Goal: Task Accomplishment & Management: Manage account settings

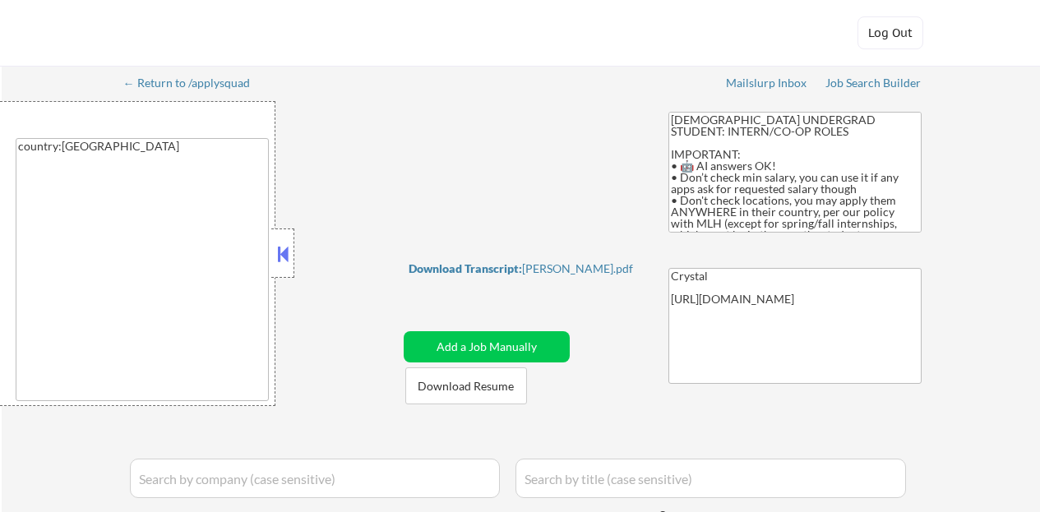
select select ""applied""
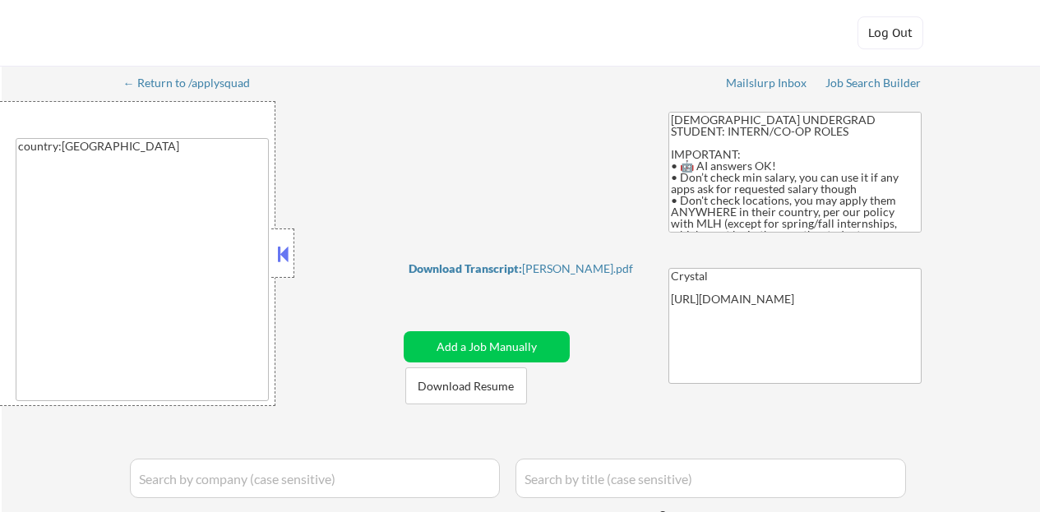
select select ""excluded""
select select ""excluded__expired_""
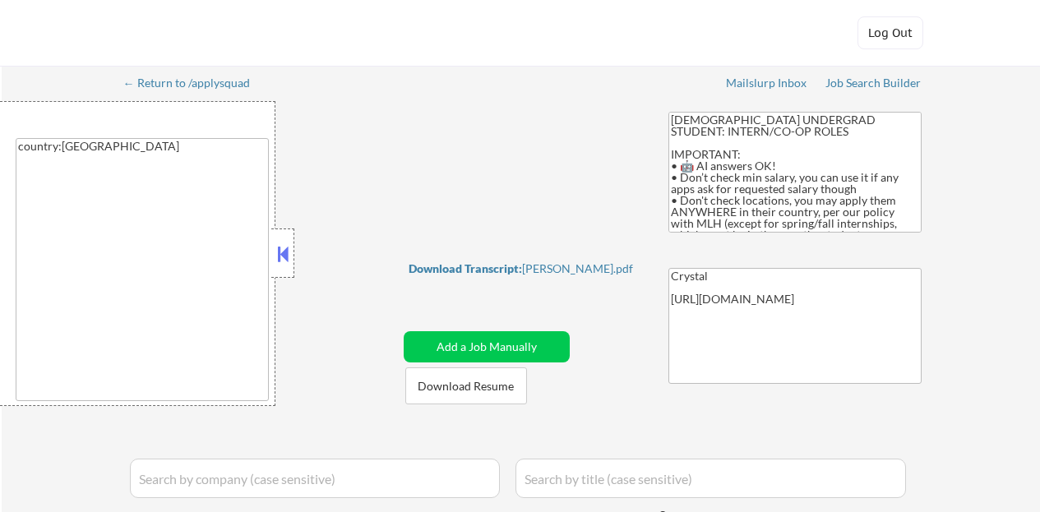
select select ""excluded""
select select ""excluded__other_""
select select ""pending""
select select ""excluded__expired_""
select select ""pending""
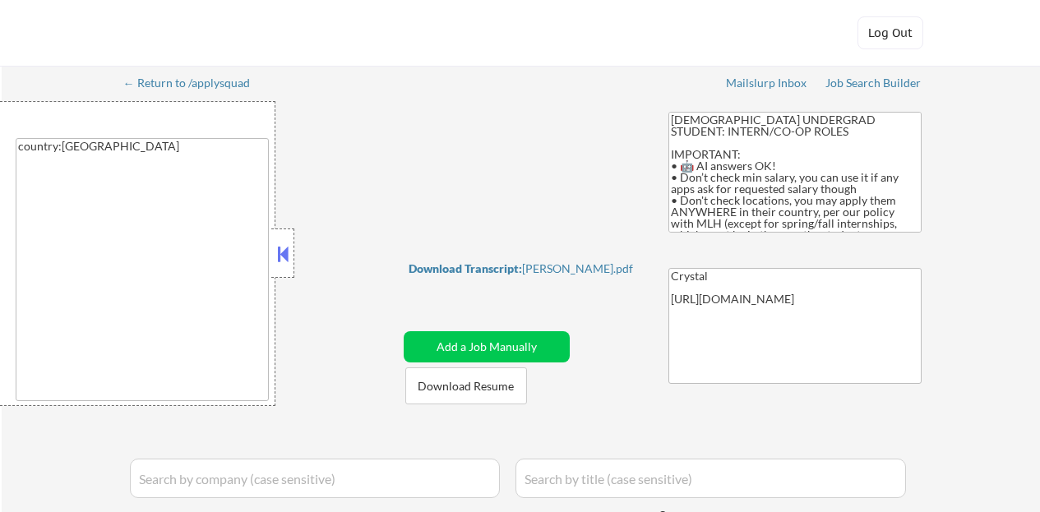
select select ""excluded__expired_""
select select ""pending""
select select ""excluded__bad_match_""
select select ""pending""
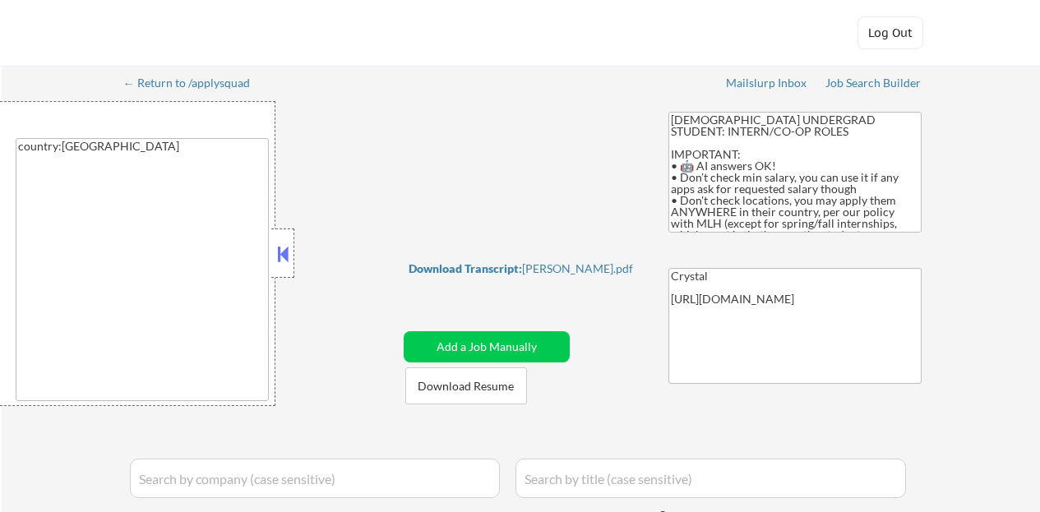
select select ""excluded""
select select ""pending""
select select ""excluded__expired_""
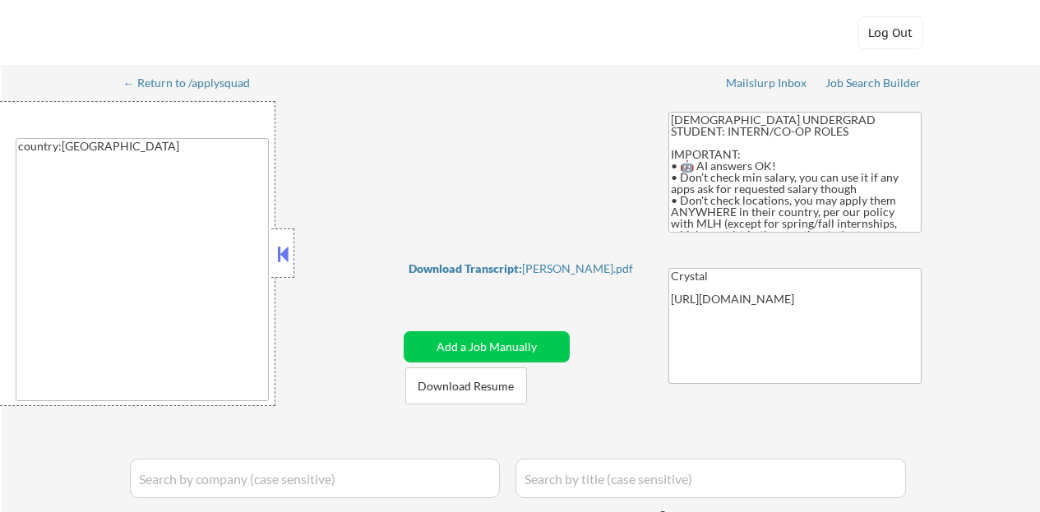
select select ""pending""
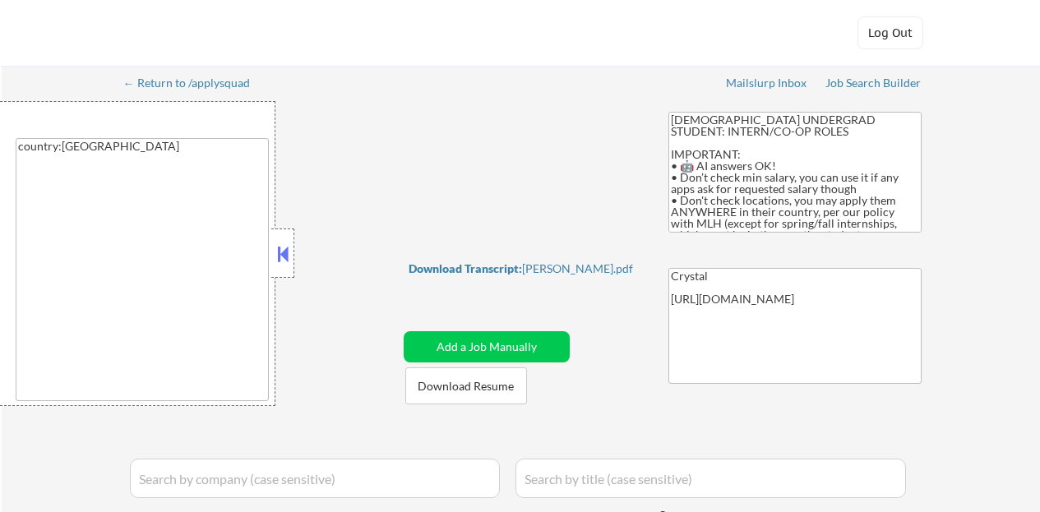
select select ""pending""
select select ""excluded""
select select ""excluded__expired_""
select select ""pending""
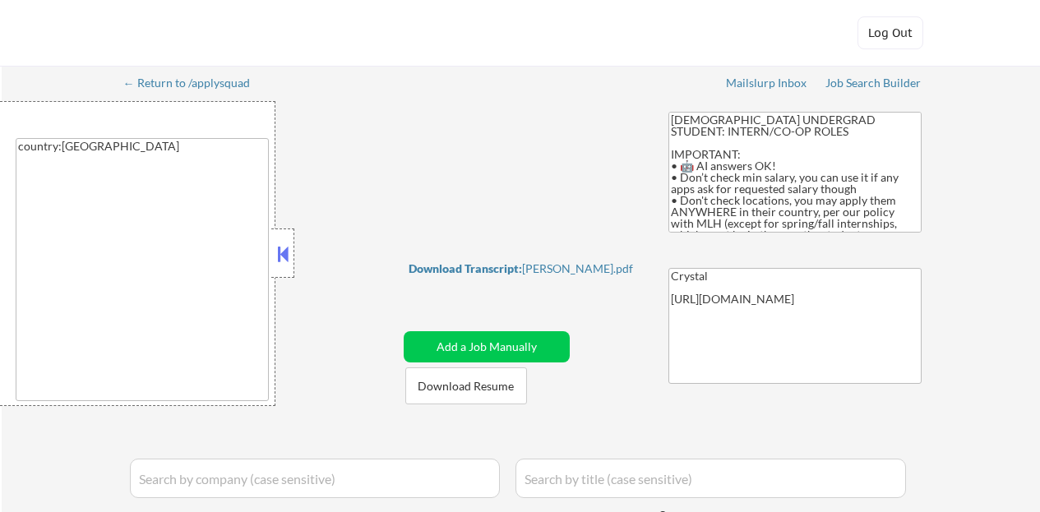
select select ""excluded__bad_match_""
select select ""pending""
select select ""excluded__expired_""
select select ""pending""
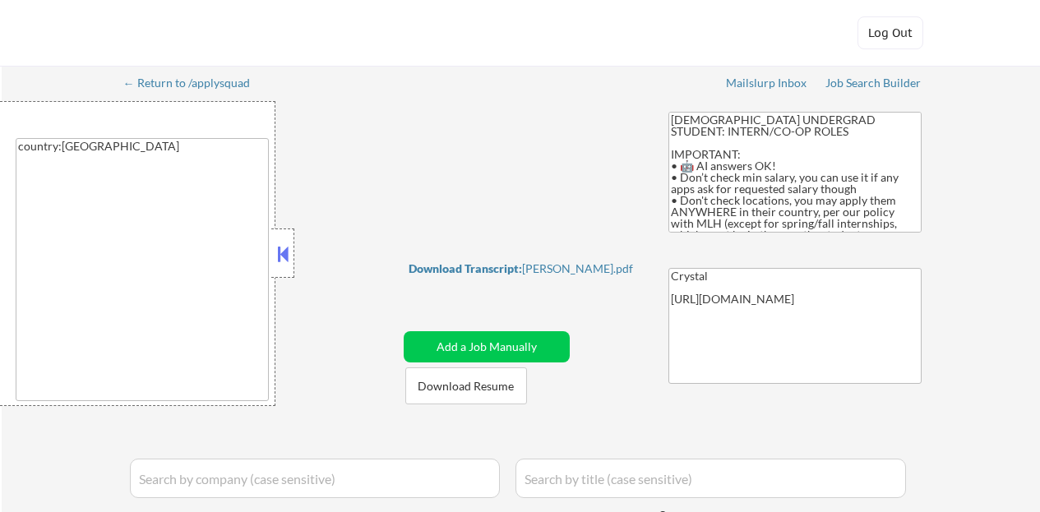
select select ""pending""
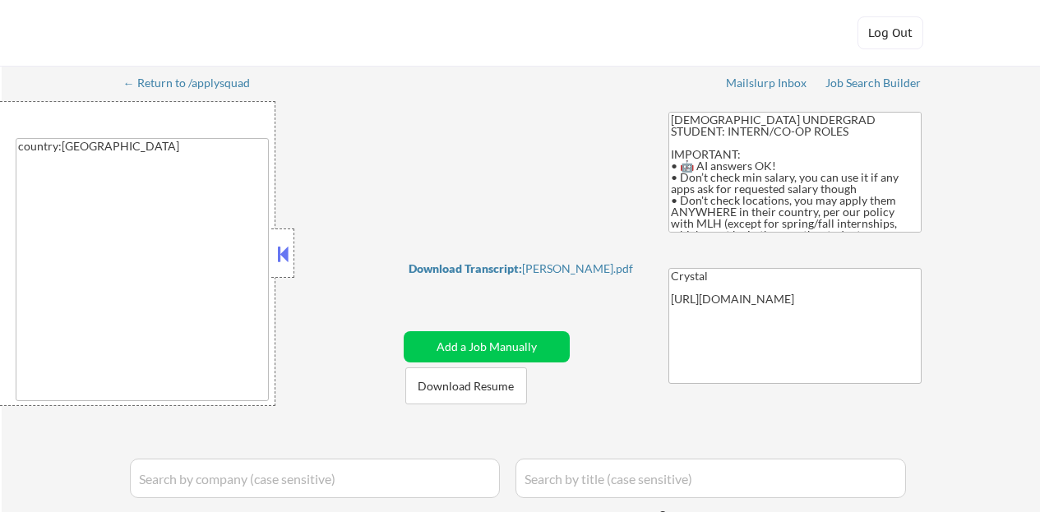
select select ""excluded__expired_""
select select ""pending""
select select ""excluded__bad_match_""
select select ""pending""
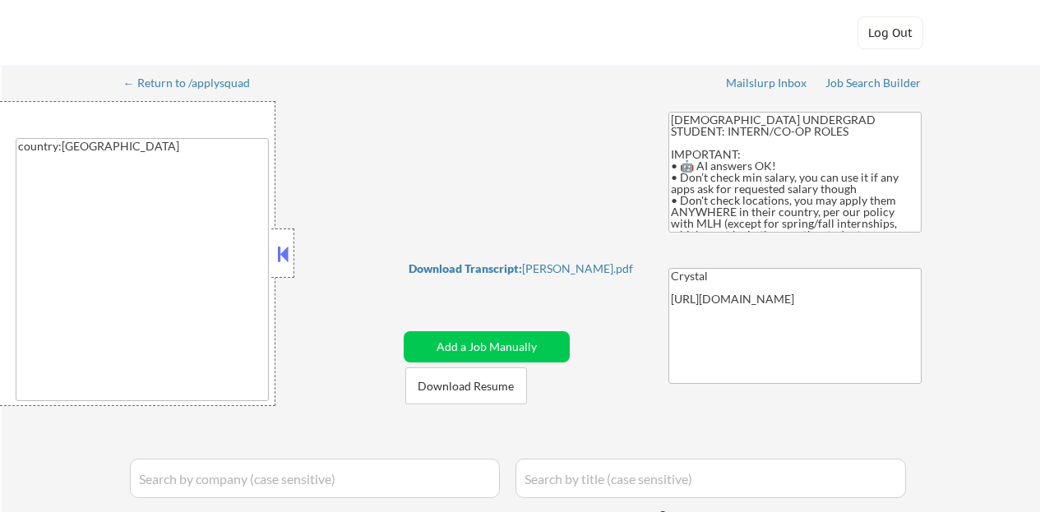
select select ""pending""
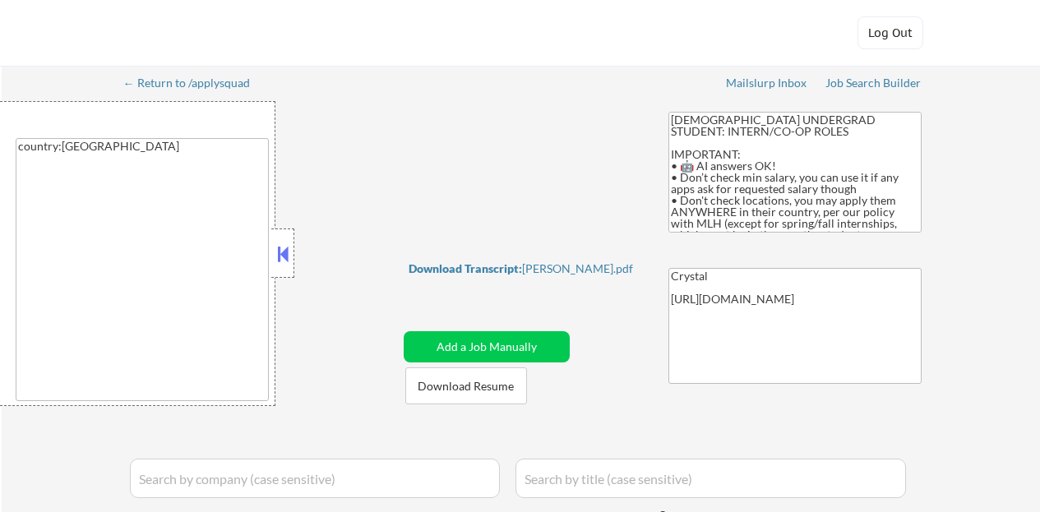
select select ""pending""
select select ""excluded__expired_""
select select ""excluded__bad_match_""
select select ""pending""
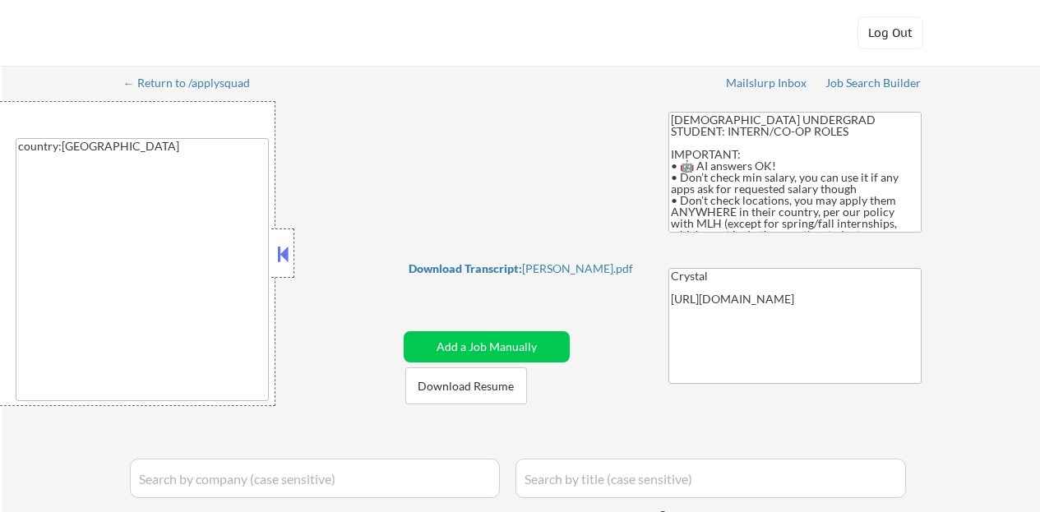
select select ""pending""
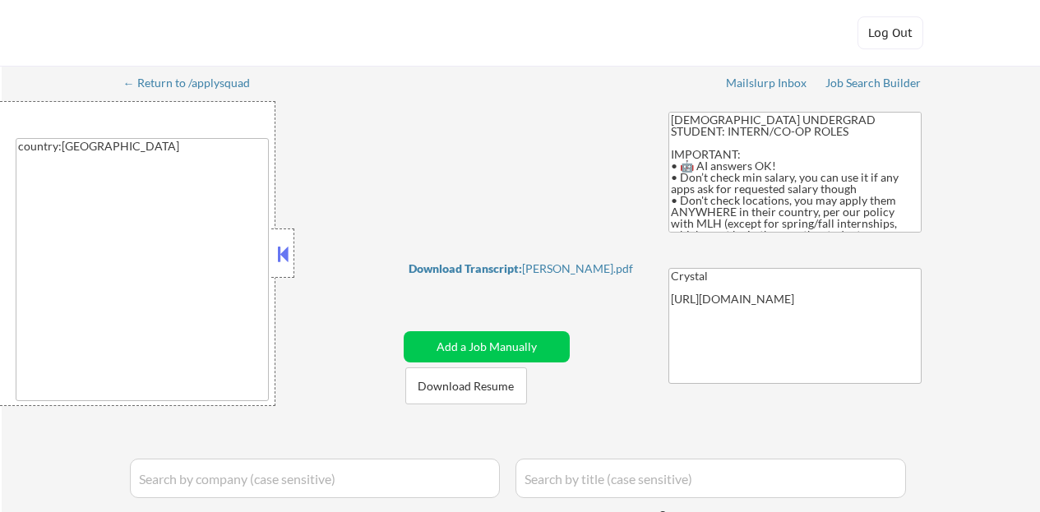
select select ""pending""
select select ""excluded__other_""
select select ""pending""
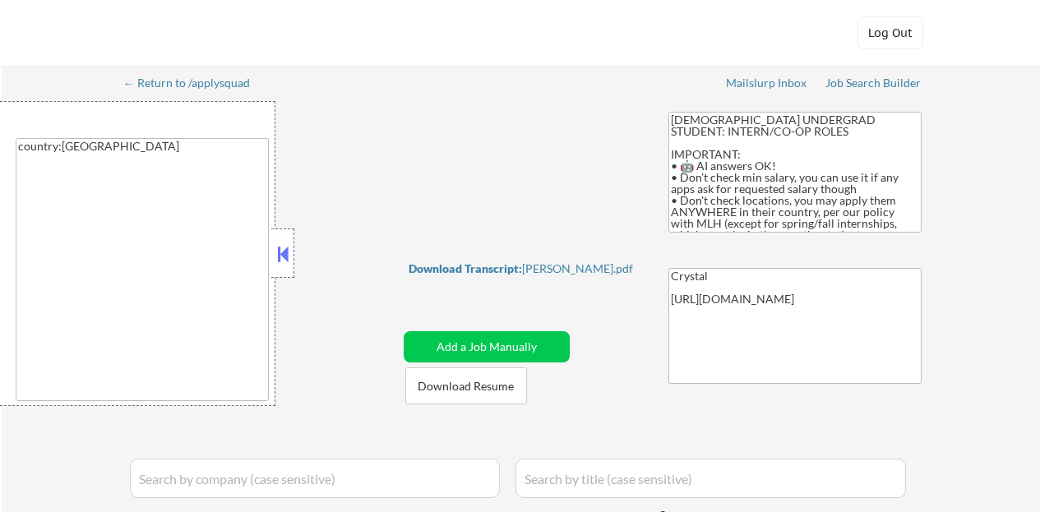
select select ""pending""
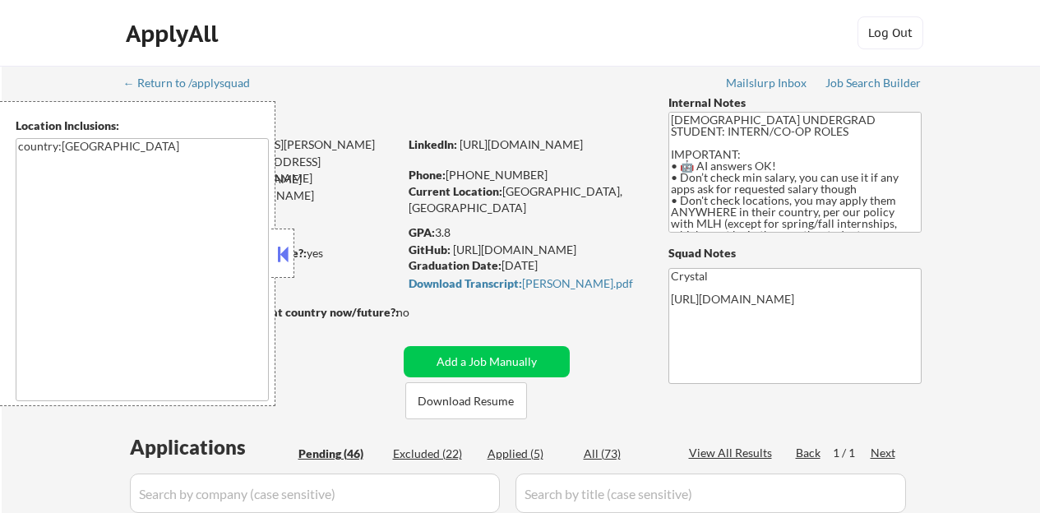
select select ""pending""
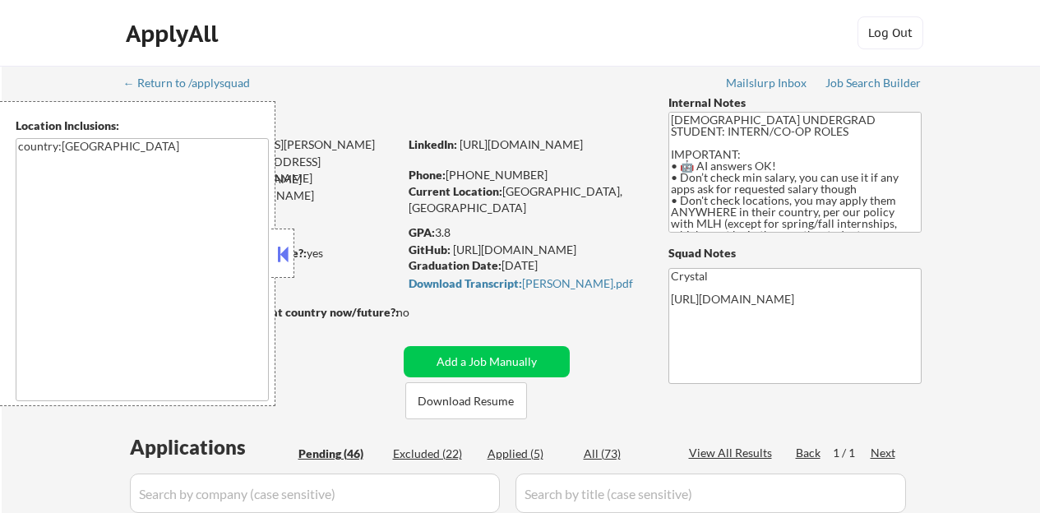
select select ""pending""
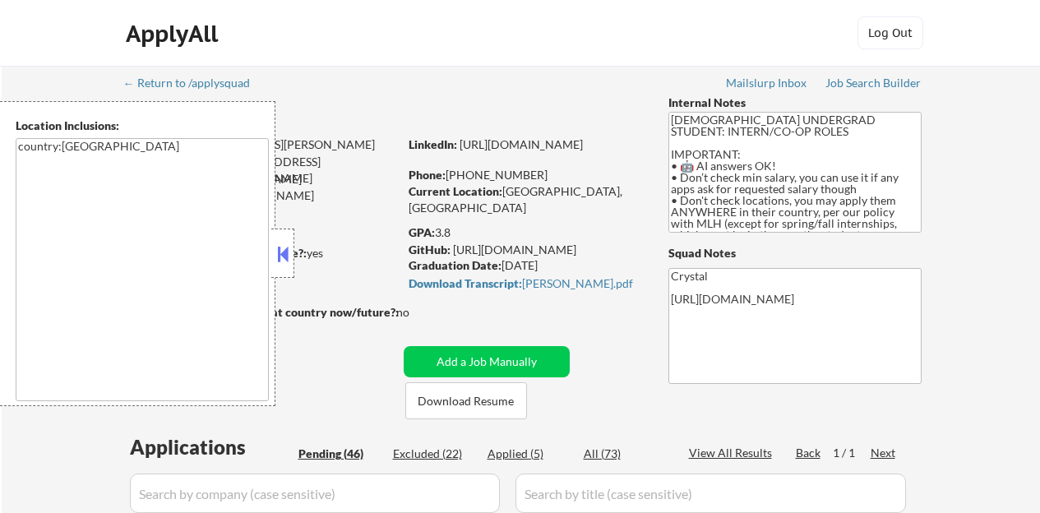
select select ""pending""
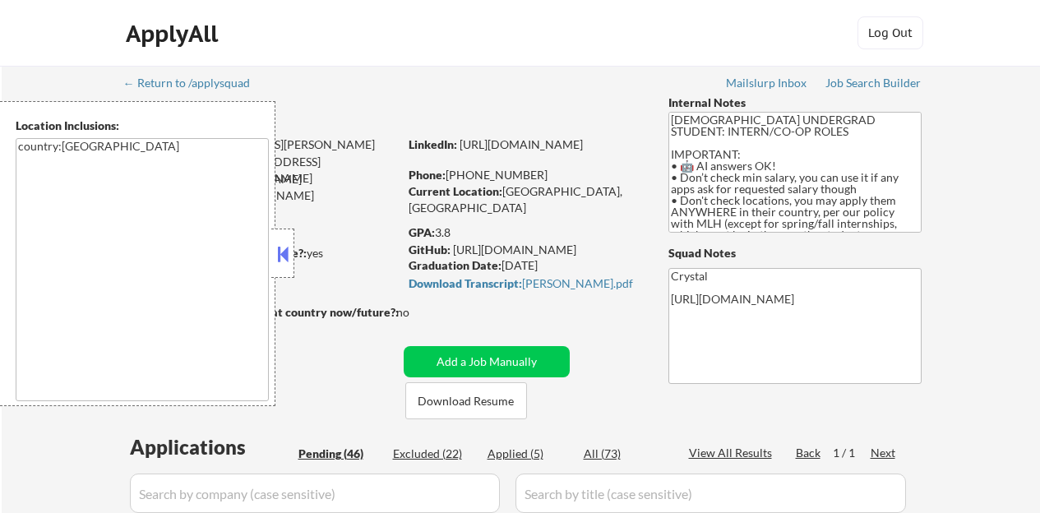
select select ""pending""
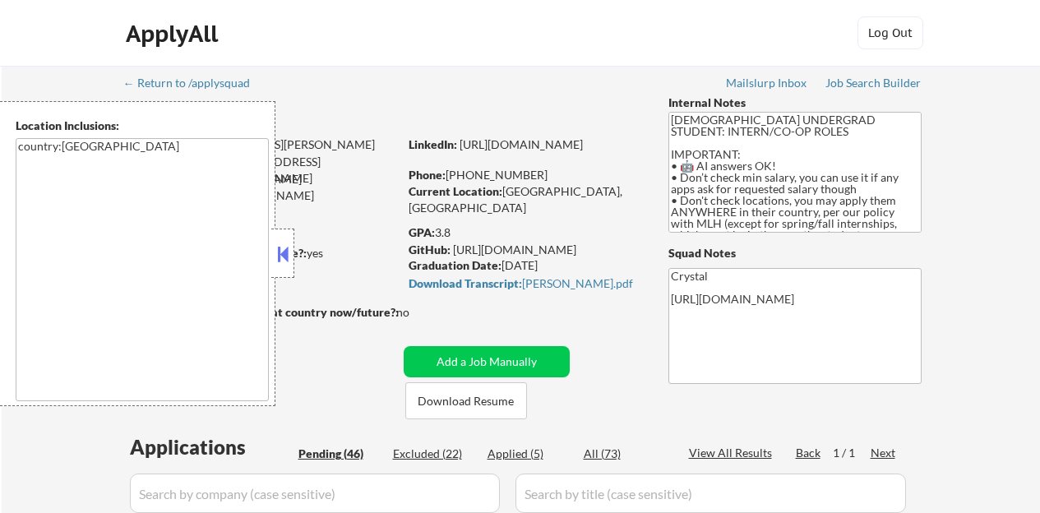
select select ""pending""
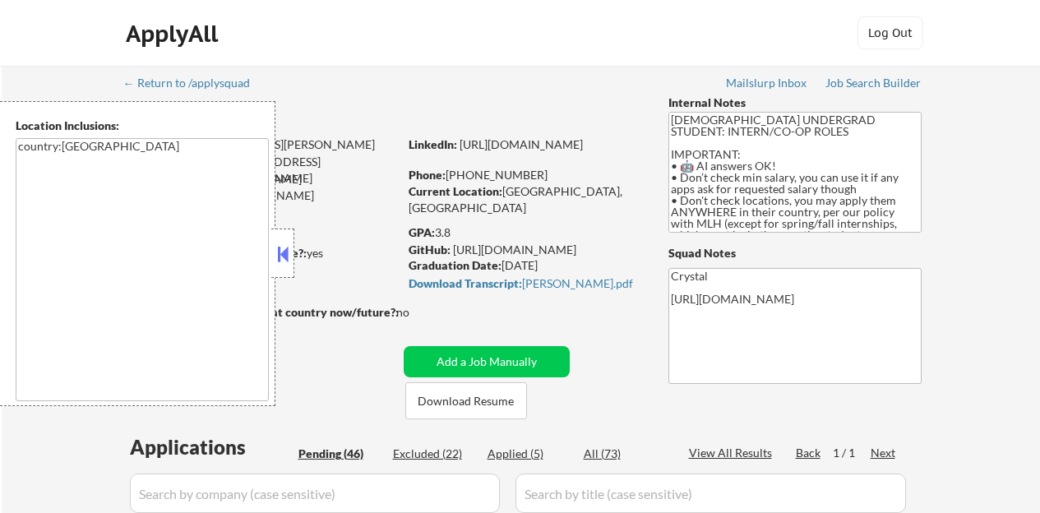
select select ""pending""
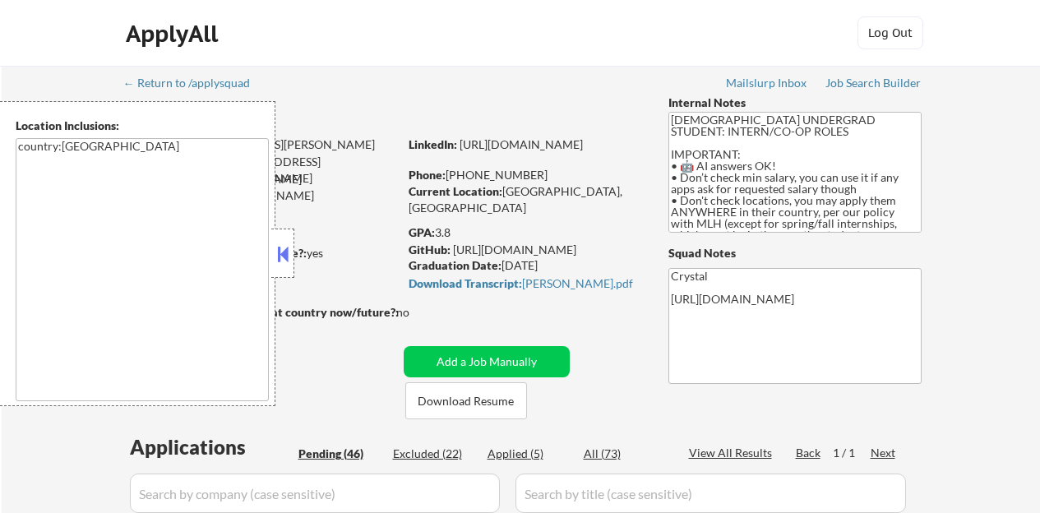
select select ""pending""
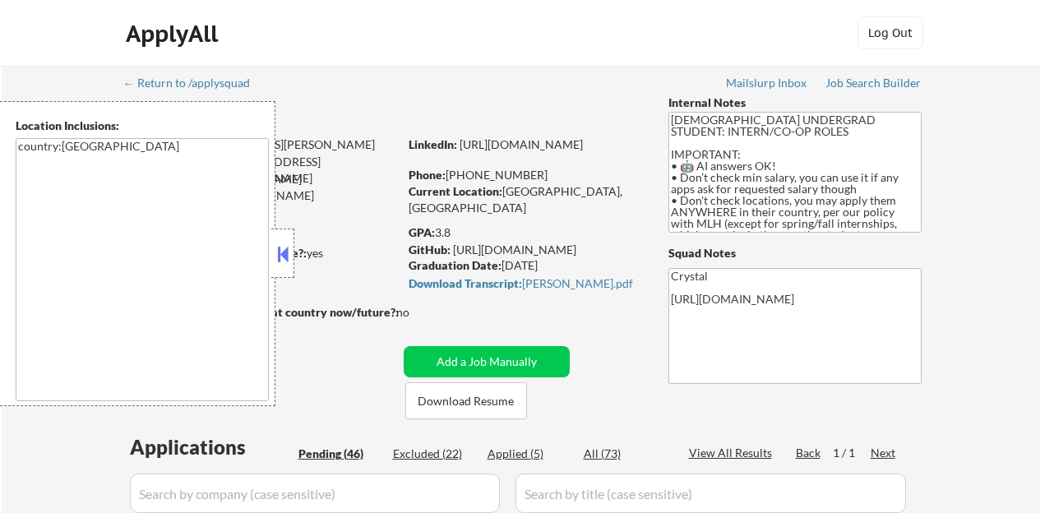
select select ""pending""
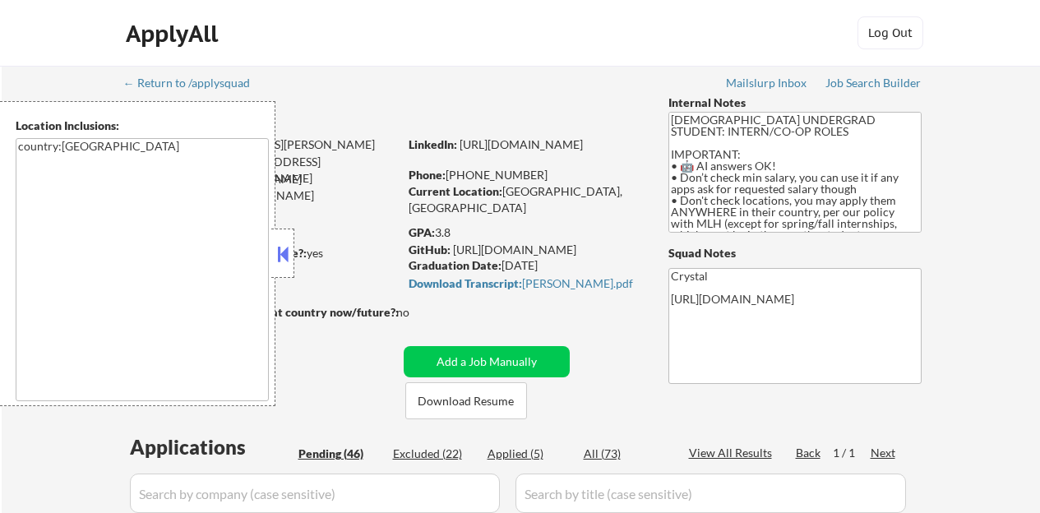
select select ""pending""
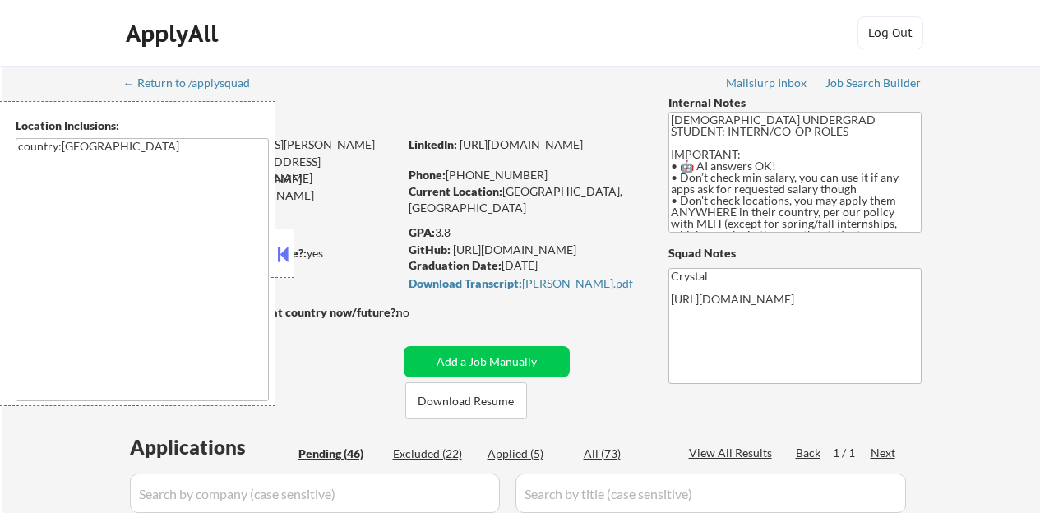
select select ""pending""
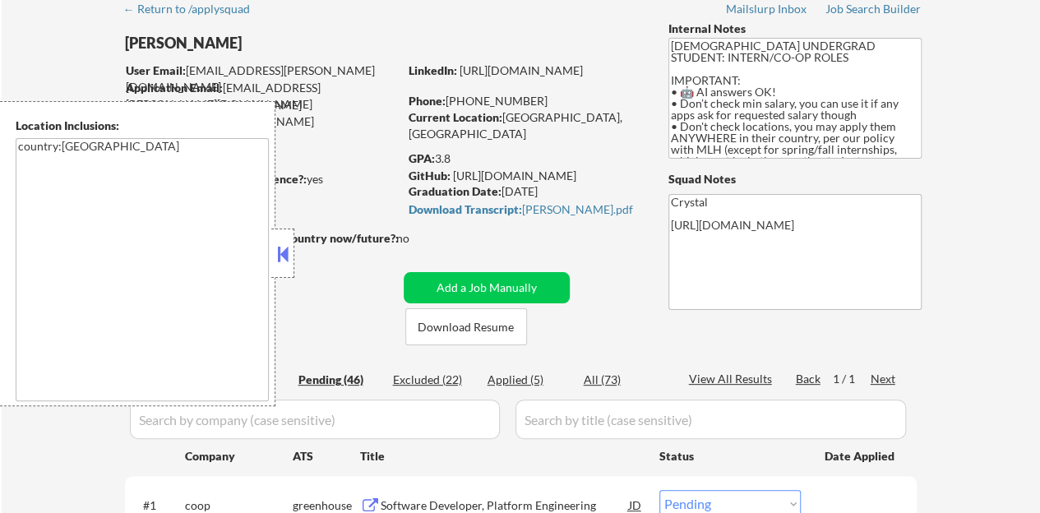
scroll to position [82, 0]
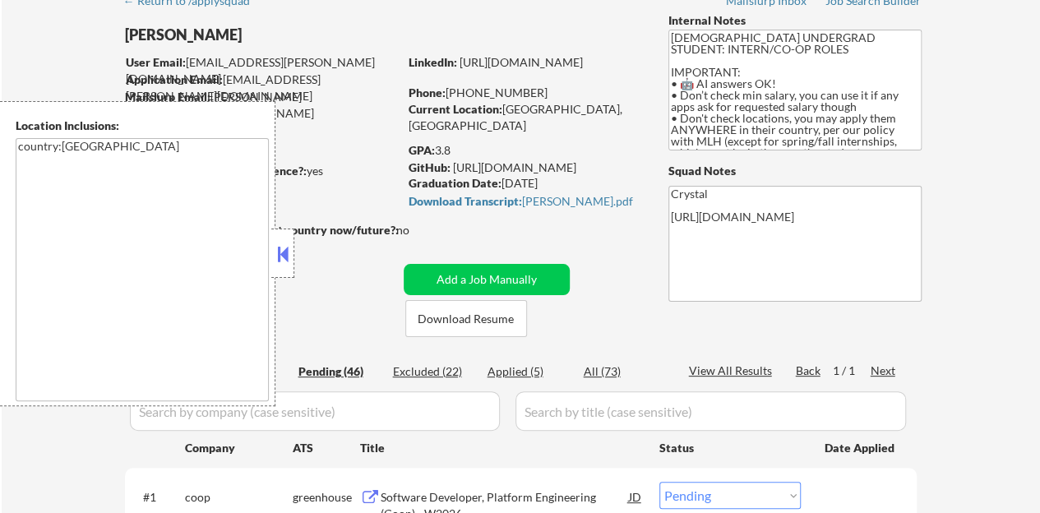
click at [292, 245] on div at bounding box center [282, 253] width 23 height 49
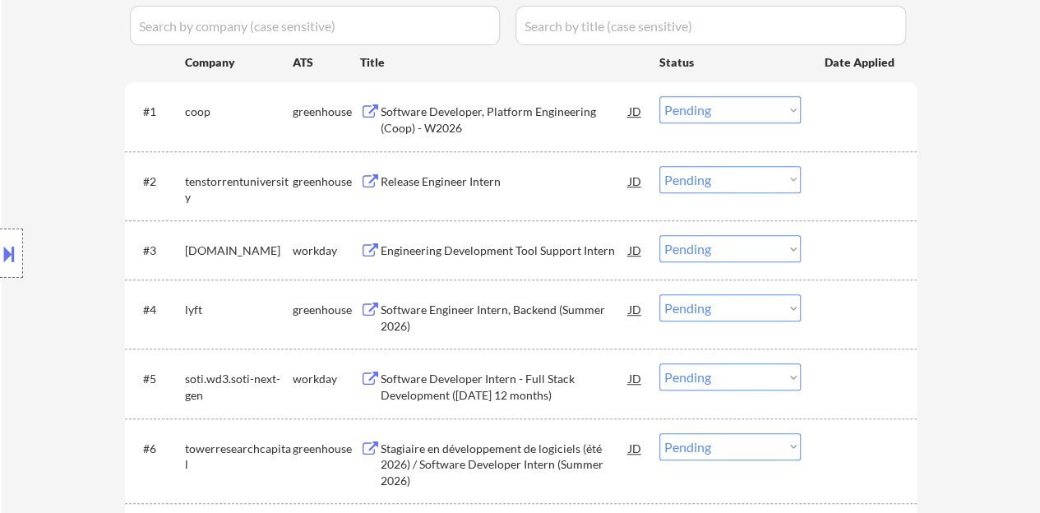
scroll to position [493, 0]
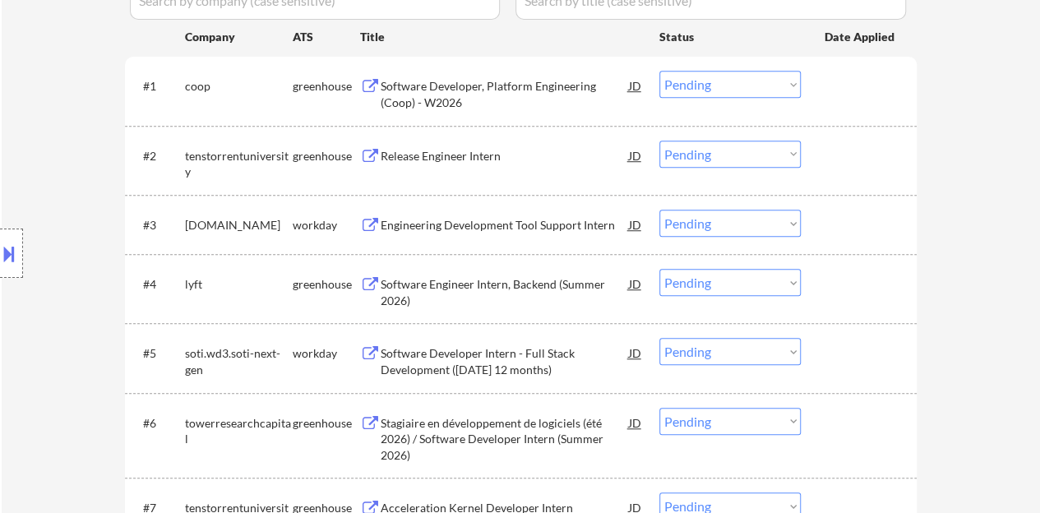
click at [465, 226] on div "Engineering Development Tool Support Intern" at bounding box center [505, 225] width 248 height 16
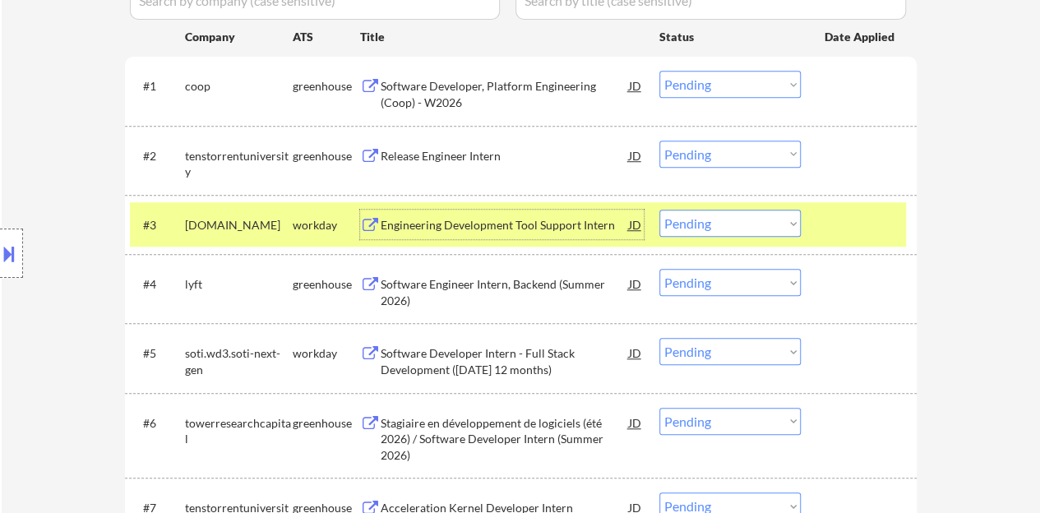
click at [682, 226] on select "Choose an option... Pending Applied Excluded (Questions) Excluded (Expired) Exc…" at bounding box center [729, 223] width 141 height 27
click at [747, 226] on select "Choose an option... Pending Applied Excluded (Questions) Excluded (Expired) Exc…" at bounding box center [729, 223] width 141 height 27
click at [659, 210] on select "Choose an option... Pending Applied Excluded (Questions) Excluded (Expired) Exc…" at bounding box center [729, 223] width 141 height 27
select select ""pending""
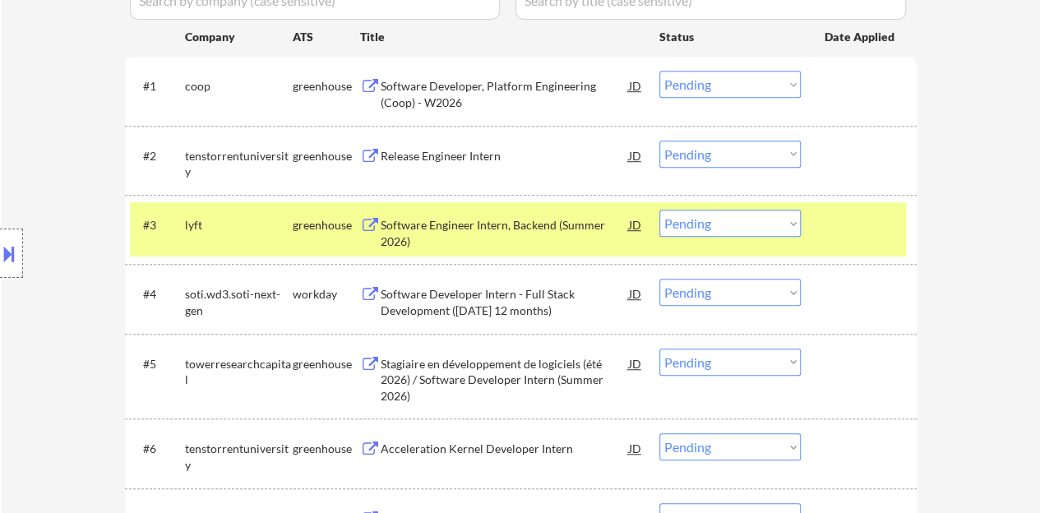
click at [24, 383] on div "Location Inclusions: country:CA" at bounding box center [147, 253] width 294 height 305
click at [839, 231] on div at bounding box center [861, 225] width 72 height 30
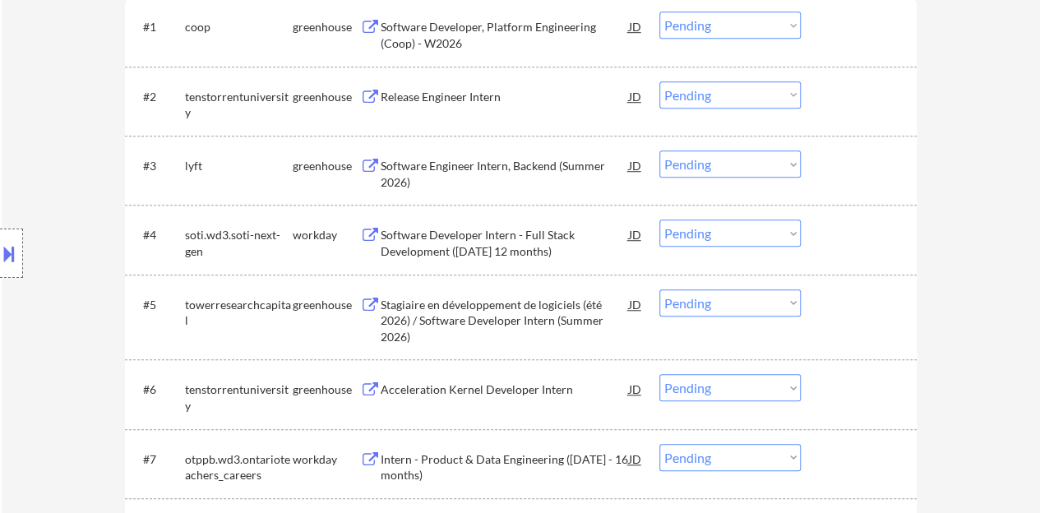
scroll to position [576, 0]
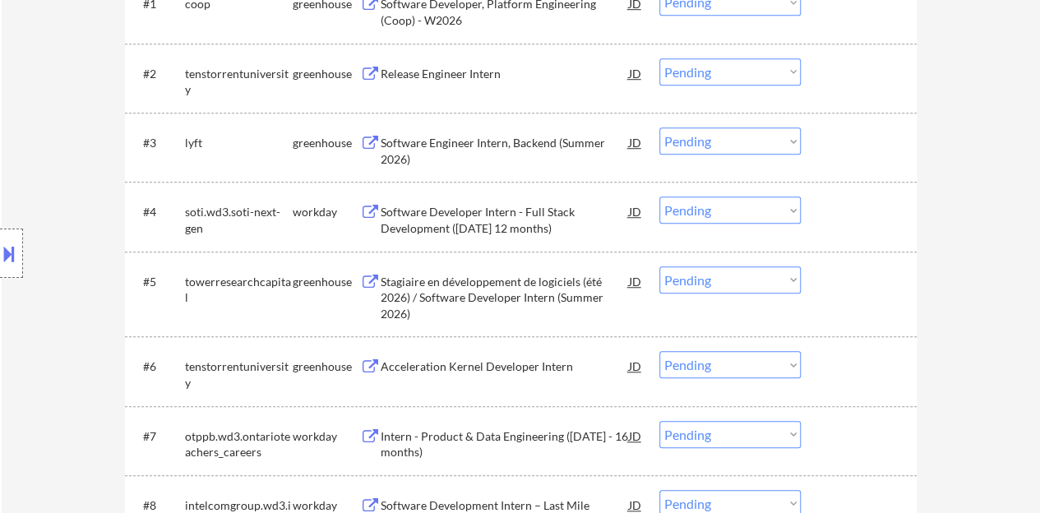
click at [477, 216] on div "Software Developer Intern - Full Stack Development (January 2026 12 months)" at bounding box center [505, 220] width 248 height 32
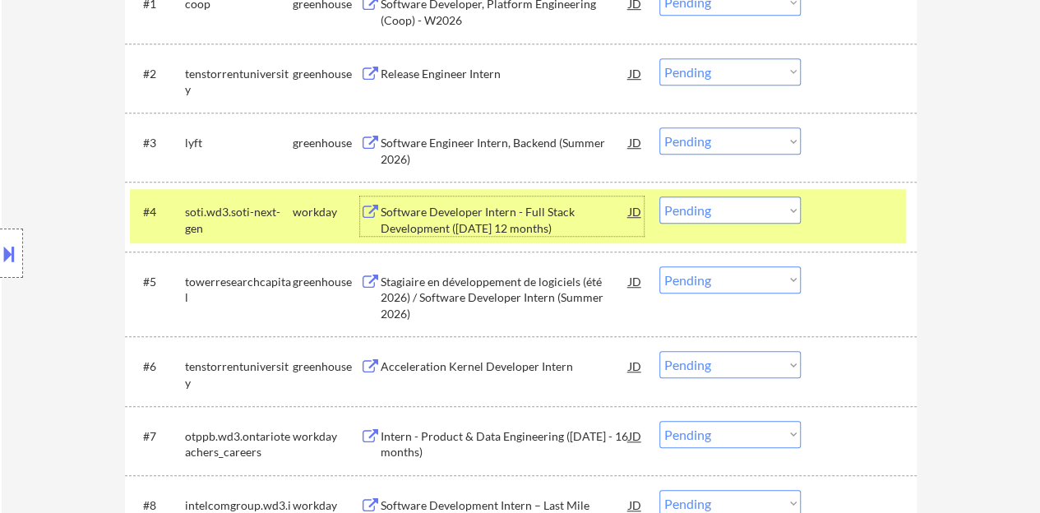
click at [704, 213] on select "Choose an option... Pending Applied Excluded (Questions) Excluded (Expired) Exc…" at bounding box center [729, 209] width 141 height 27
click at [659, 196] on select "Choose an option... Pending Applied Excluded (Questions) Excluded (Expired) Exc…" at bounding box center [729, 209] width 141 height 27
select select ""pending""
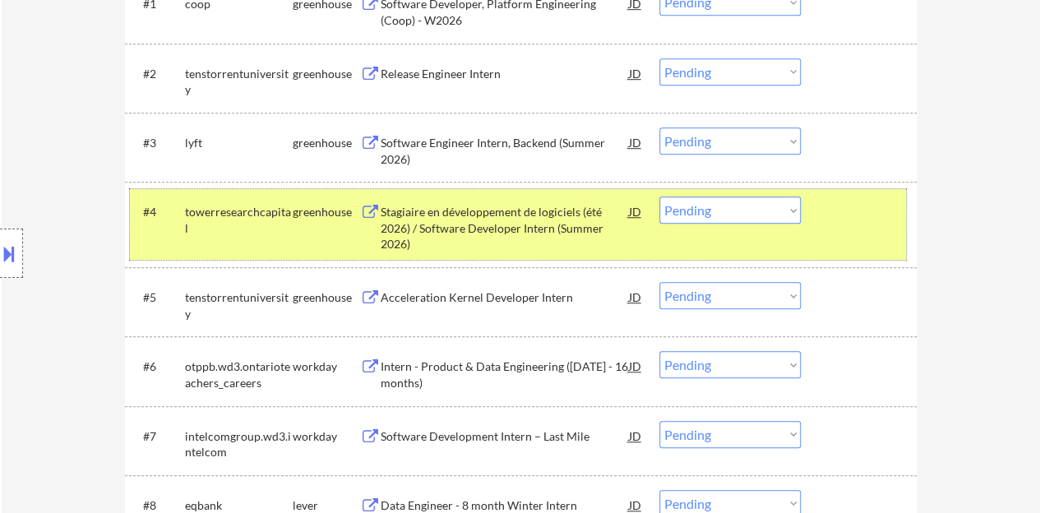
click at [867, 214] on div at bounding box center [861, 211] width 72 height 30
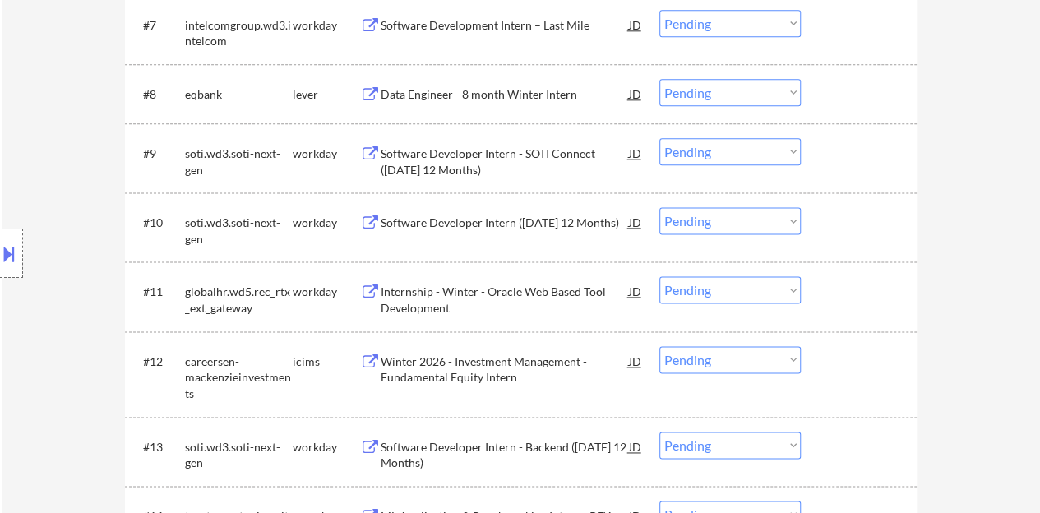
scroll to position [904, 0]
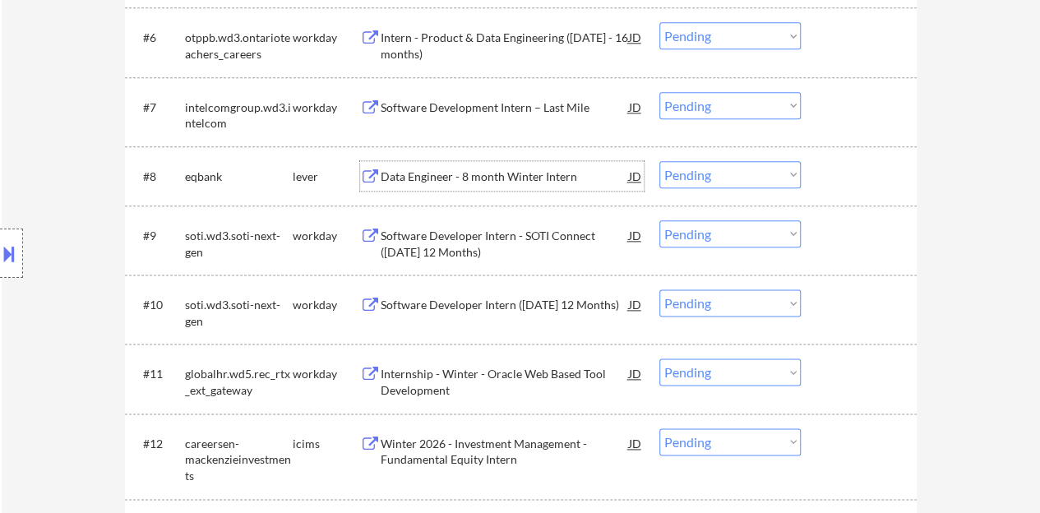
click at [487, 178] on div "Data Engineer - 8 month Winter Intern" at bounding box center [505, 177] width 248 height 16
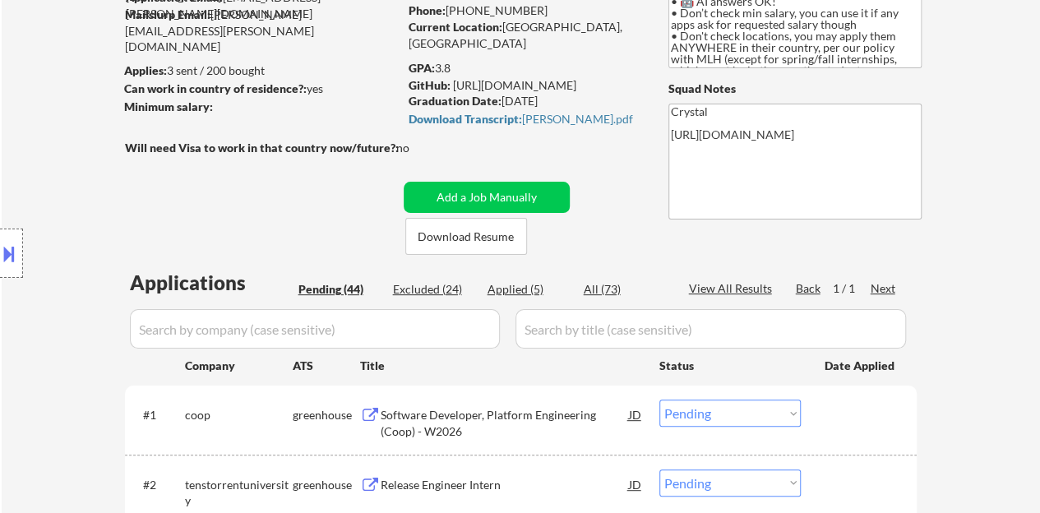
scroll to position [0, 0]
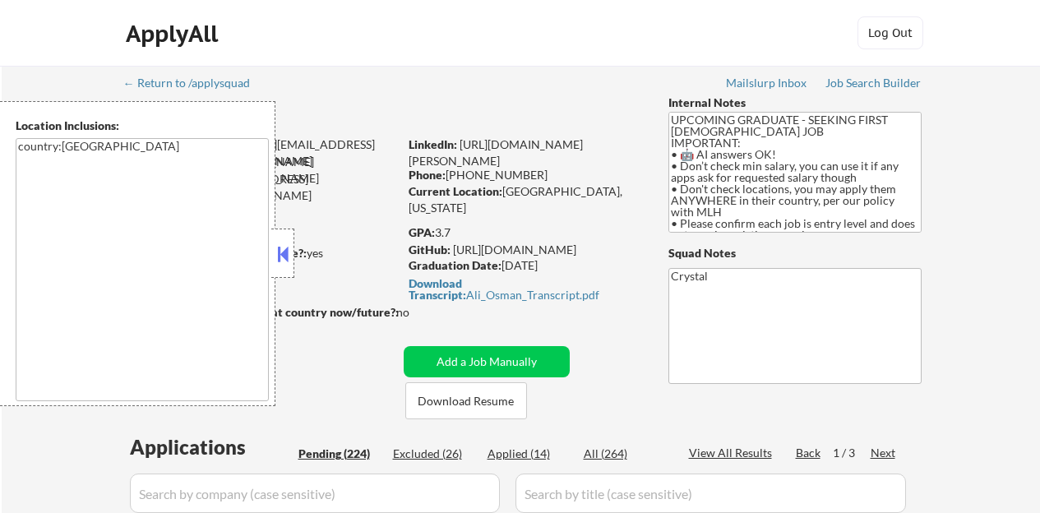
select select ""pending""
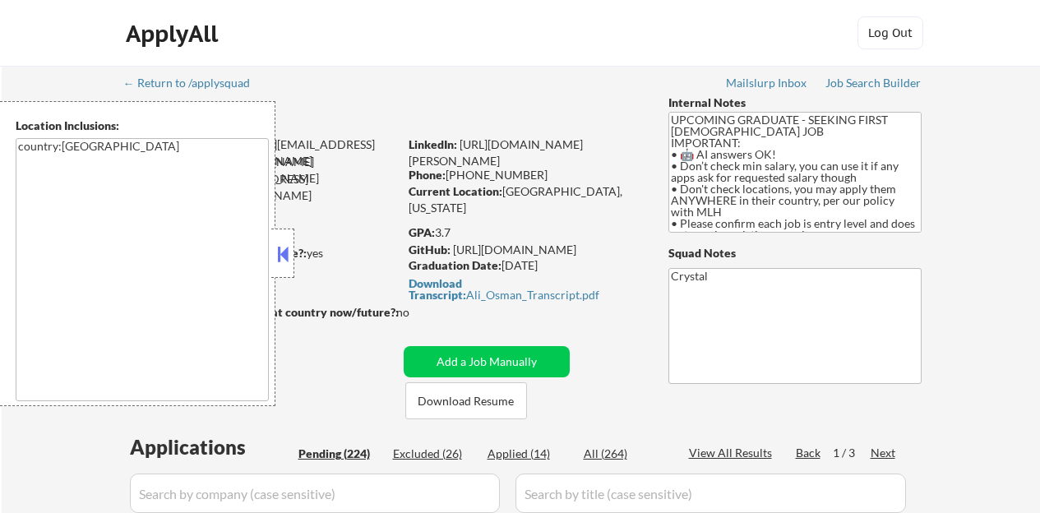
select select ""pending""
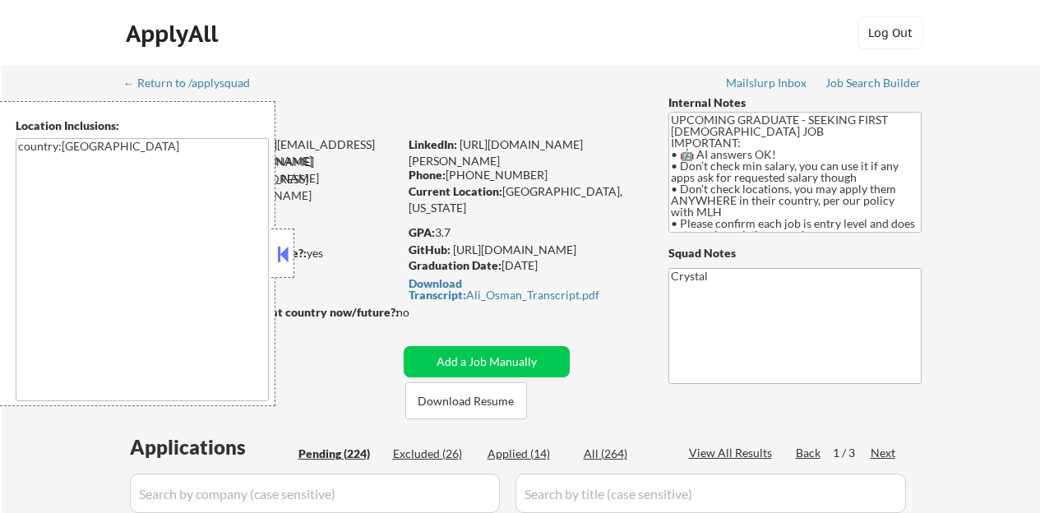
select select ""pending""
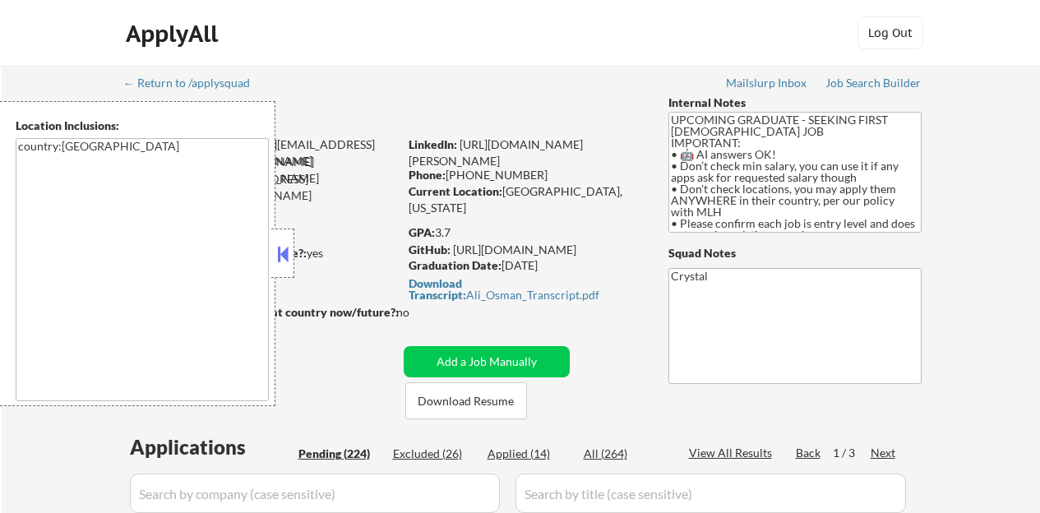
select select ""pending""
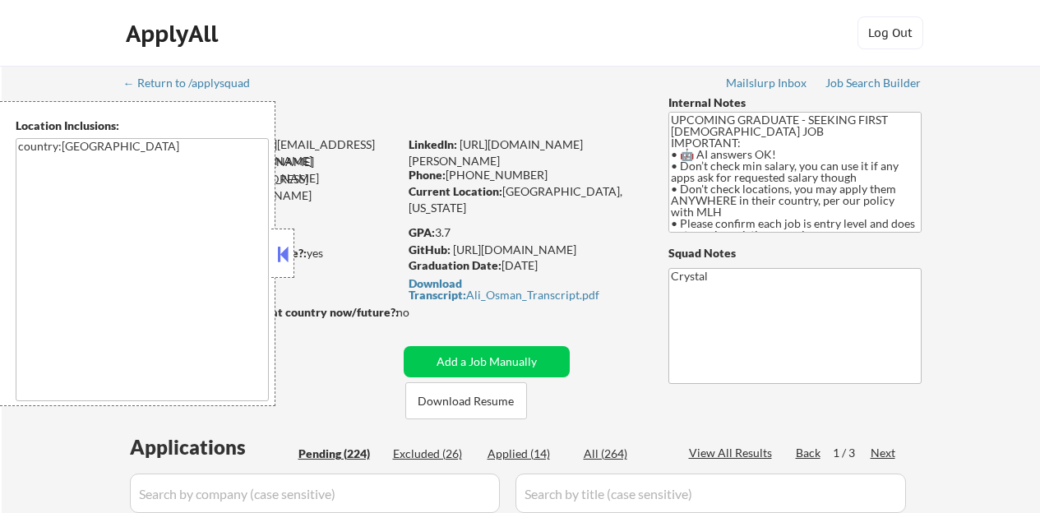
select select ""pending""
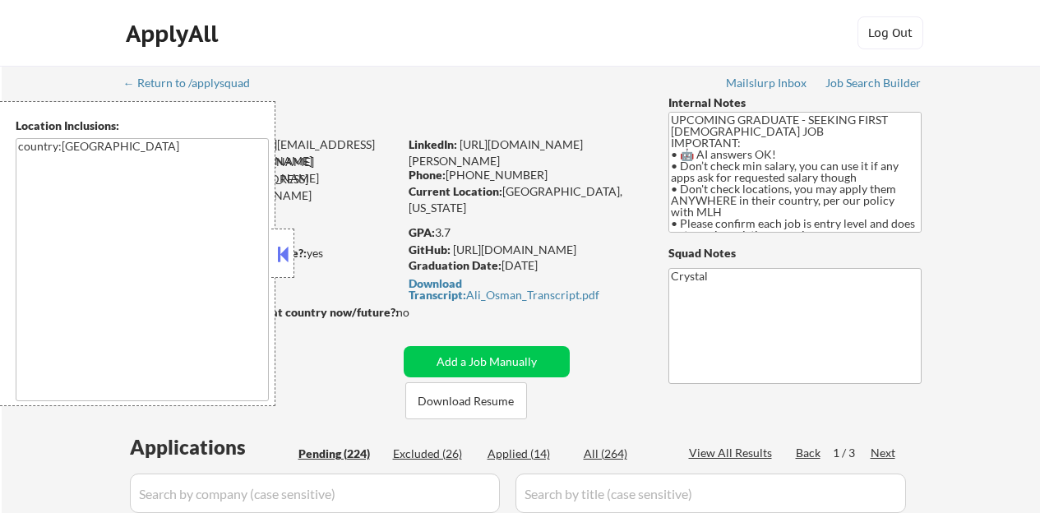
select select ""pending""
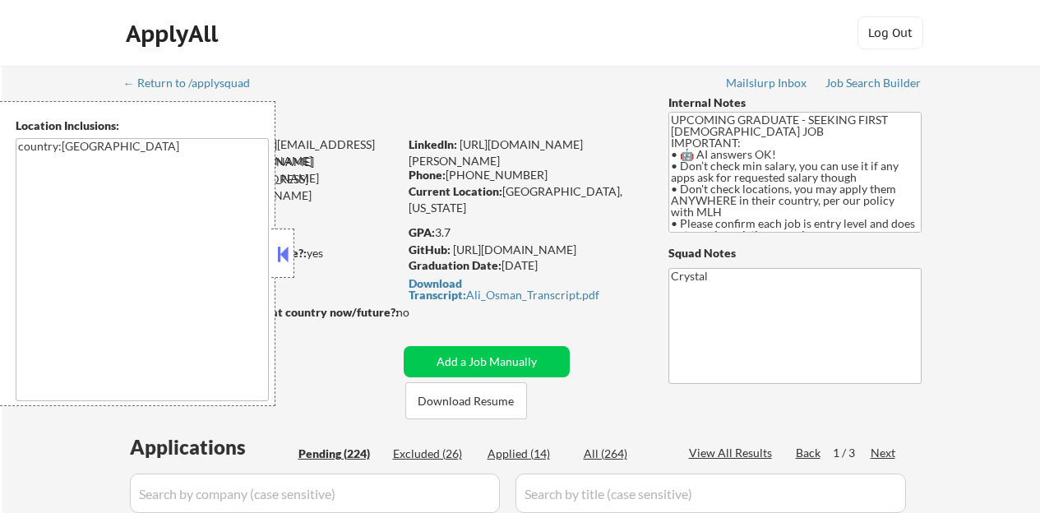
select select ""pending""
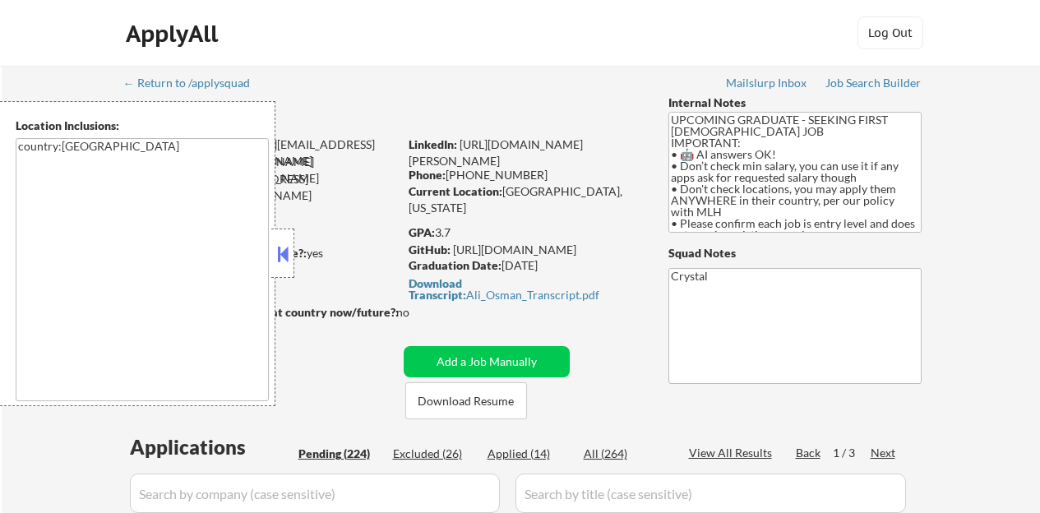
select select ""pending""
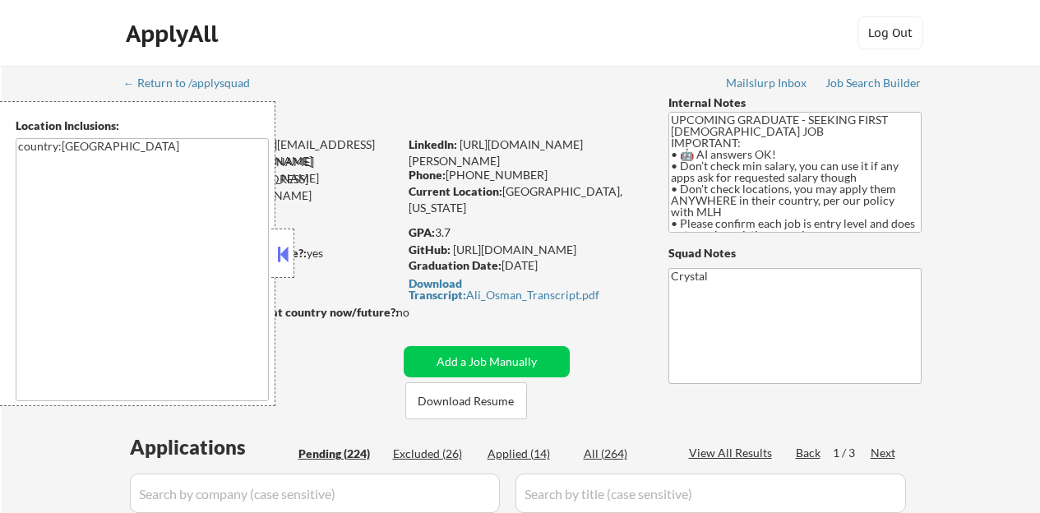
select select ""pending""
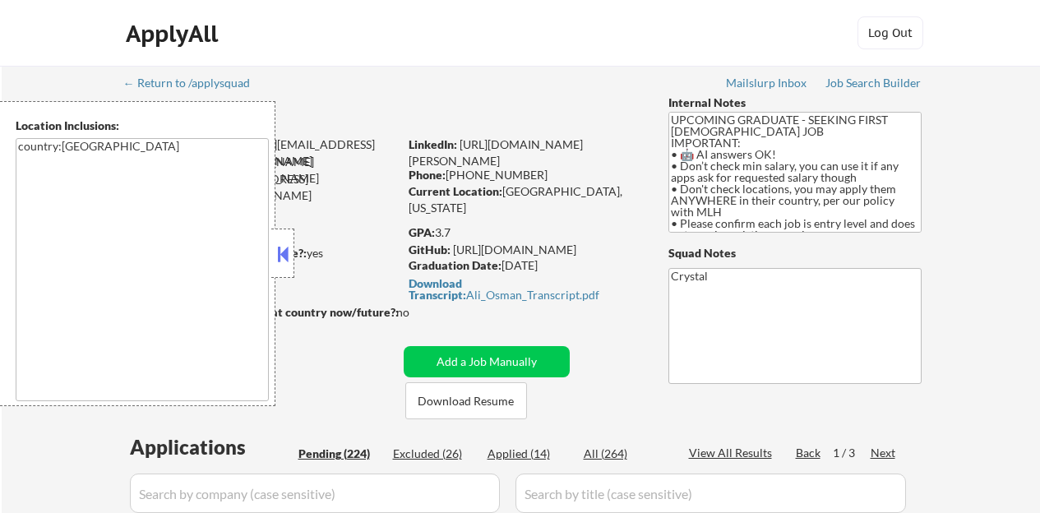
select select ""pending""
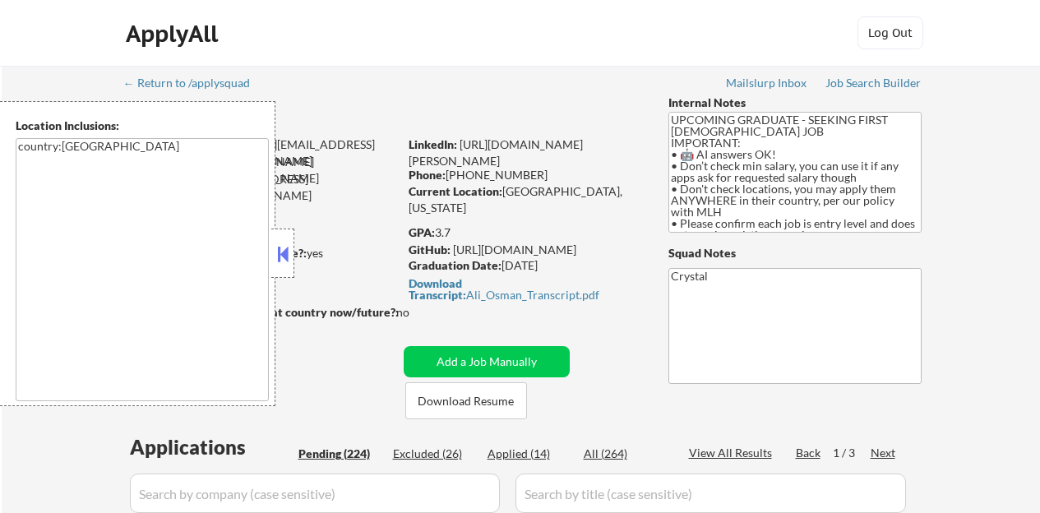
select select ""pending""
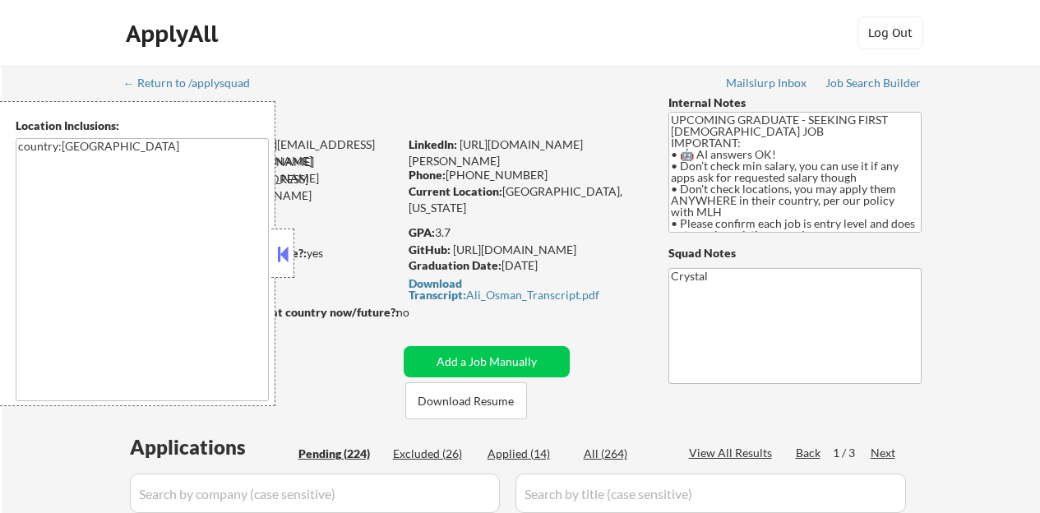
select select ""pending""
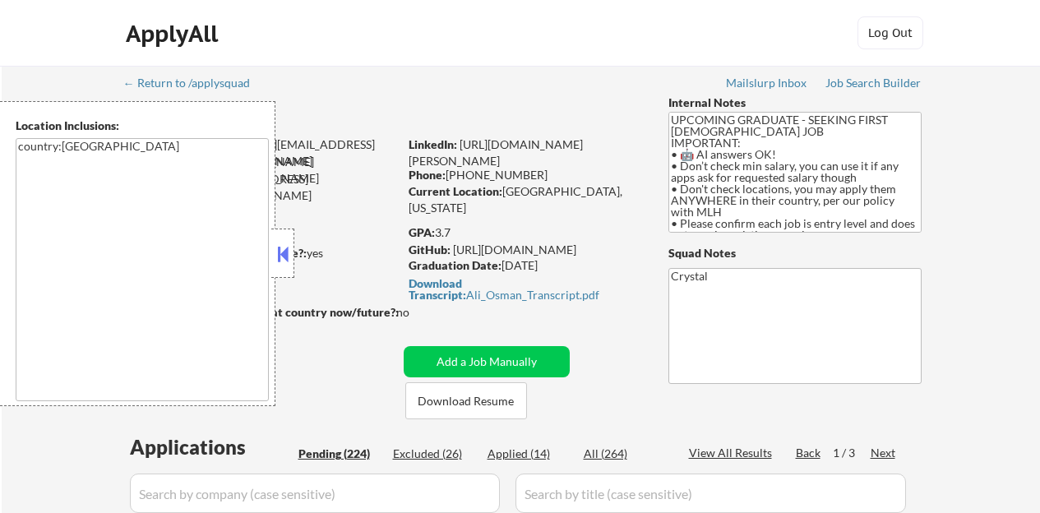
select select ""pending""
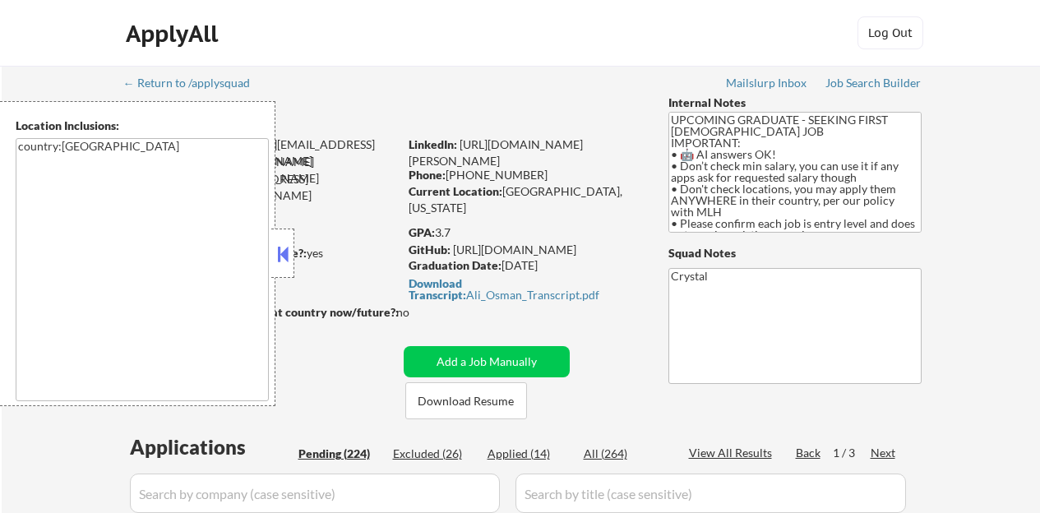
select select ""pending""
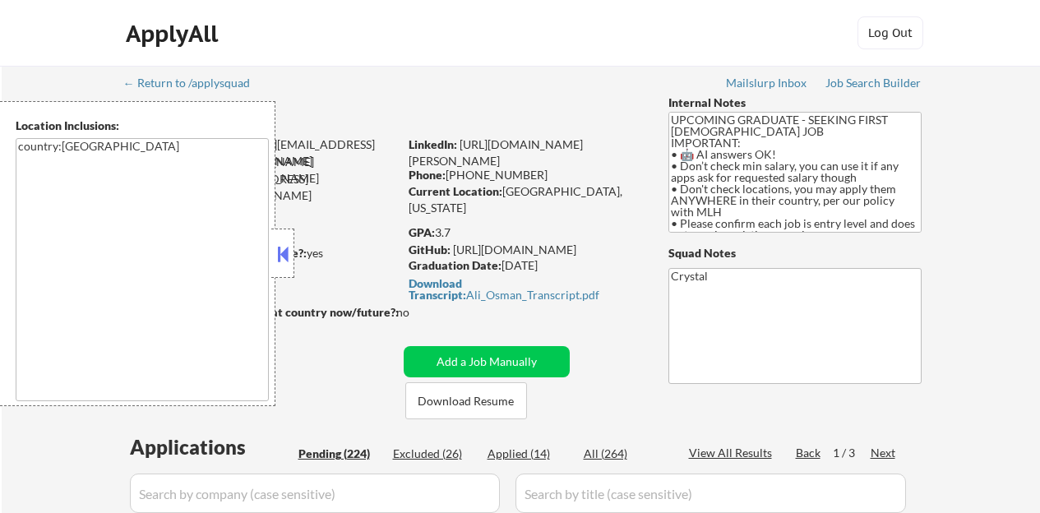
select select ""pending""
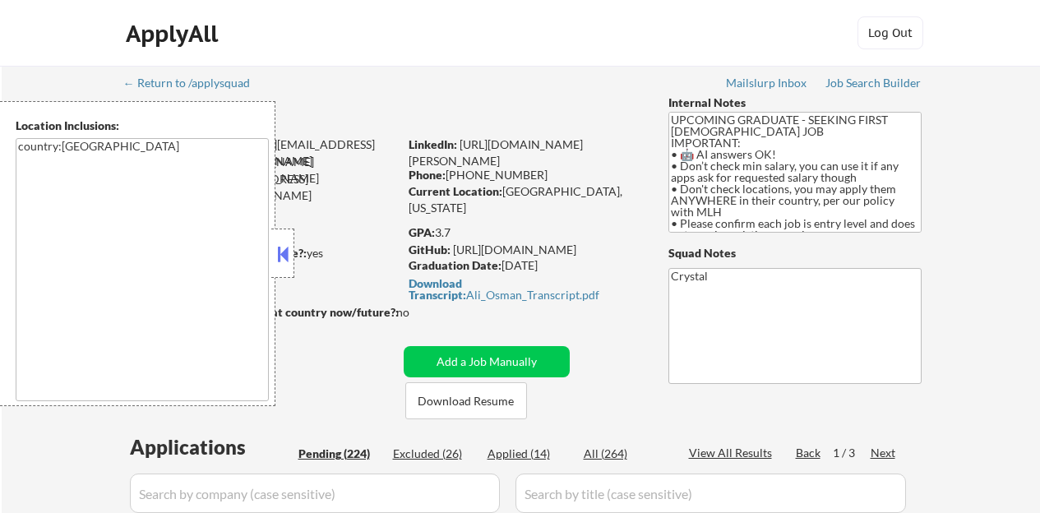
select select ""pending""
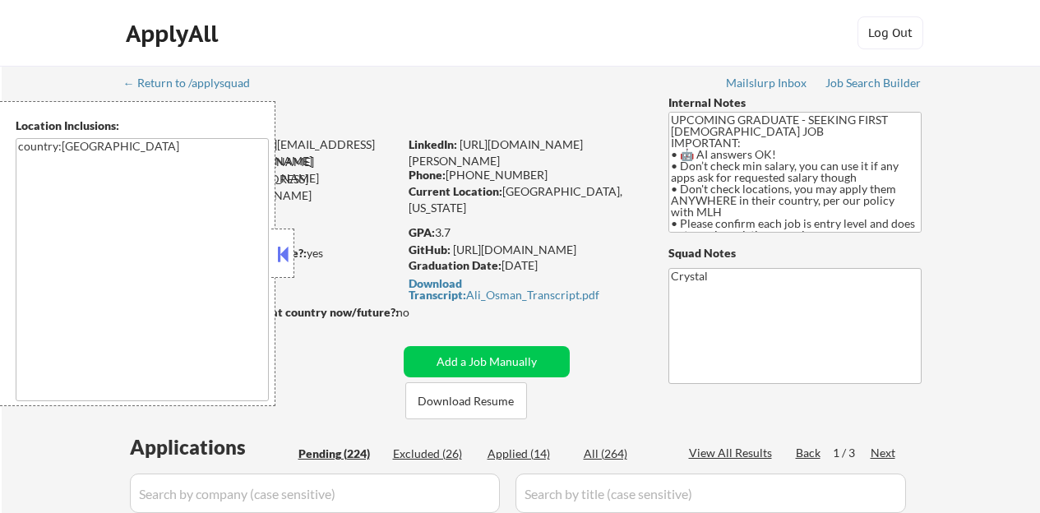
select select ""pending""
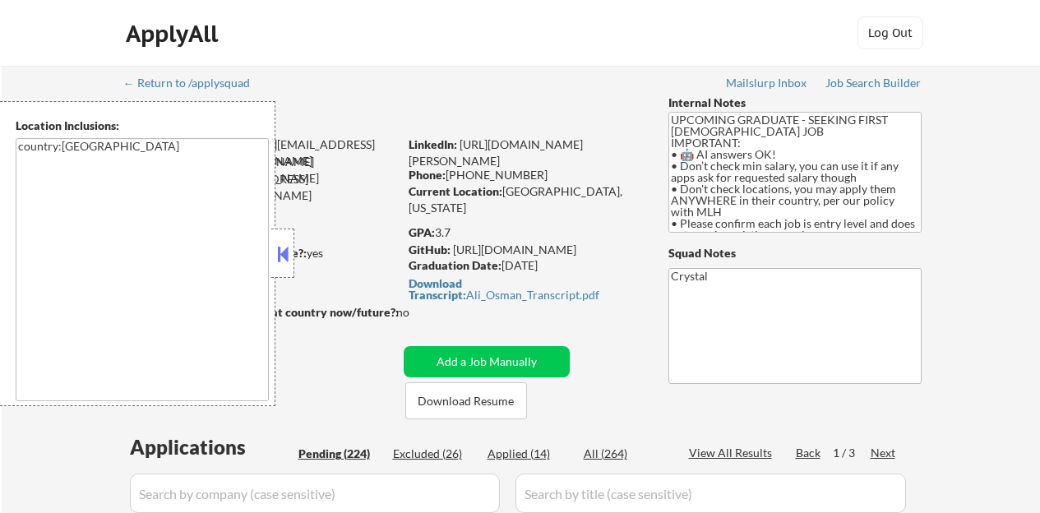
select select ""pending""
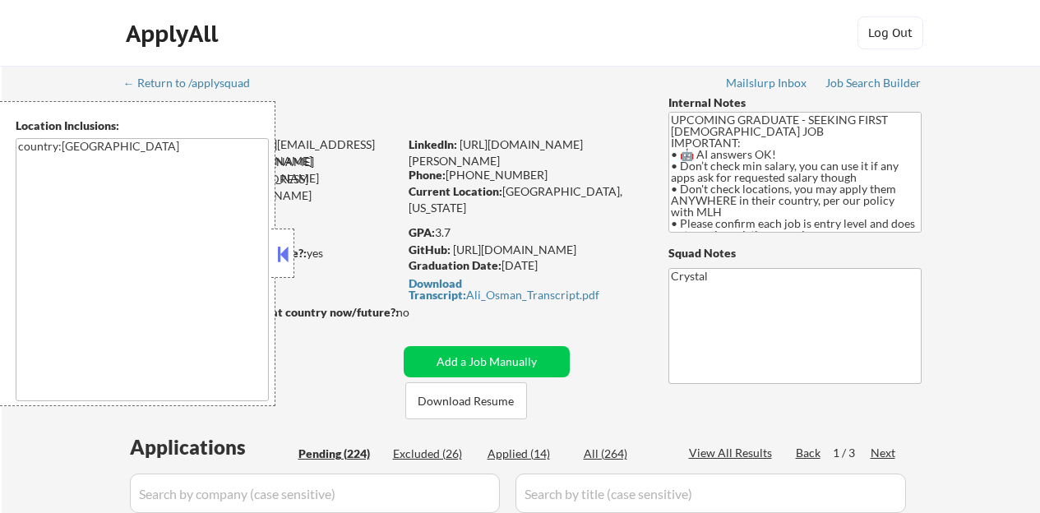
select select ""pending""
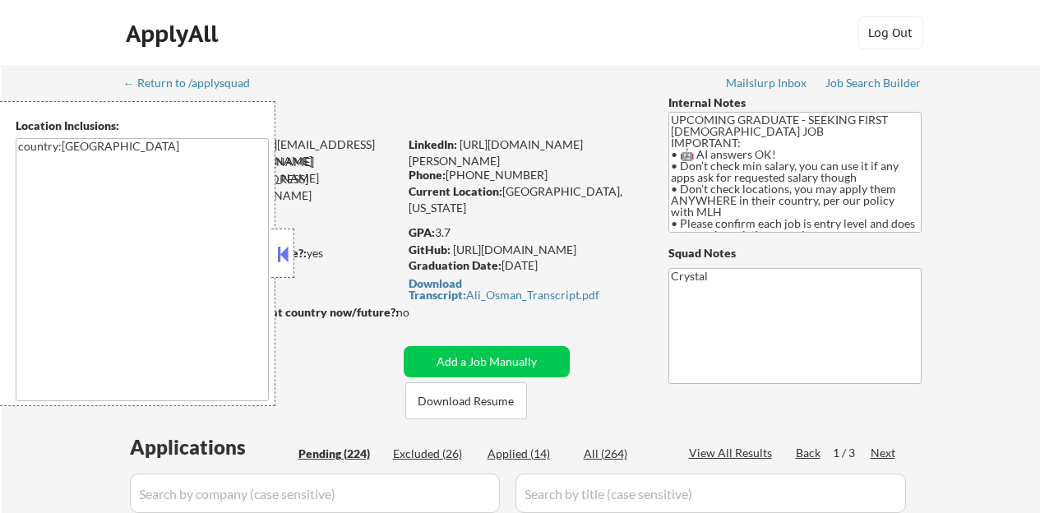
select select ""pending""
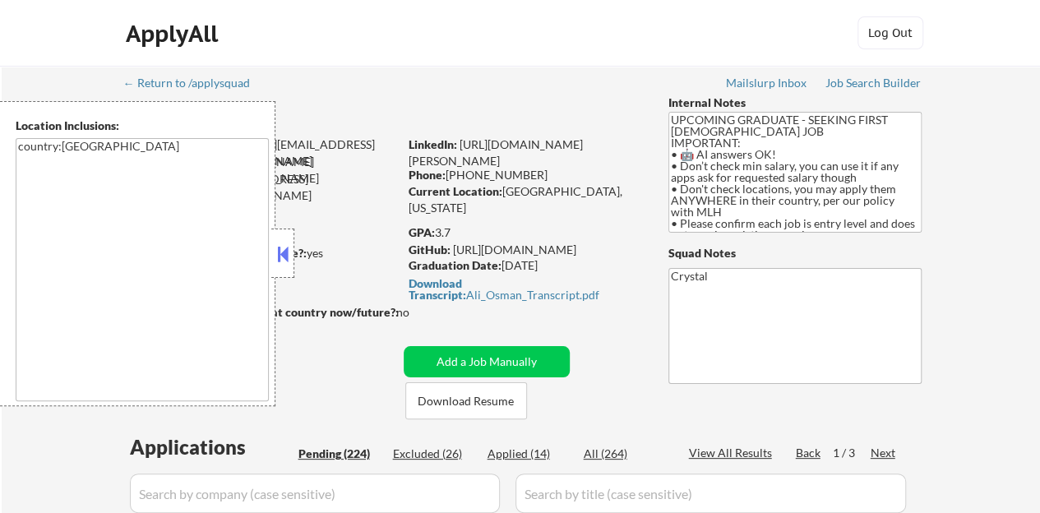
click at [285, 264] on button at bounding box center [283, 254] width 18 height 25
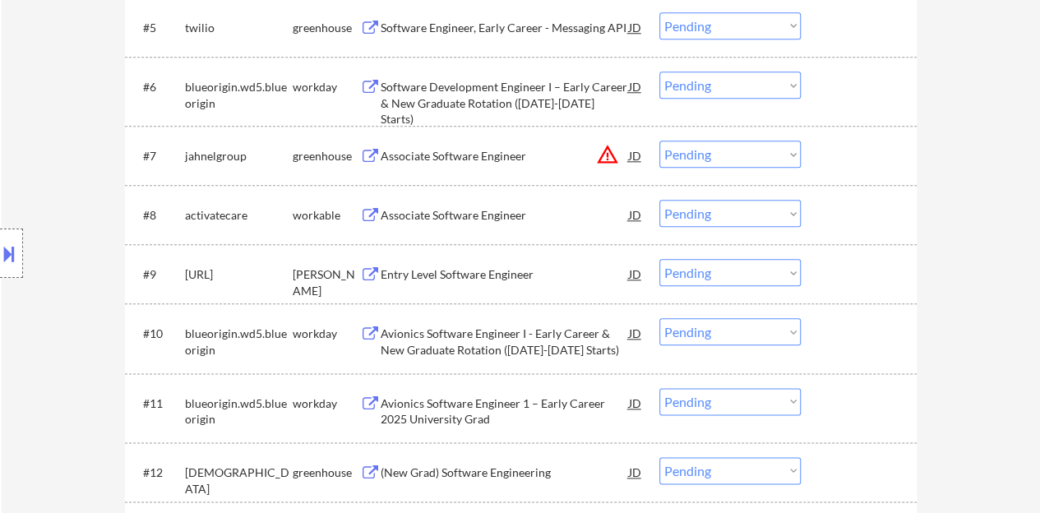
scroll to position [822, 0]
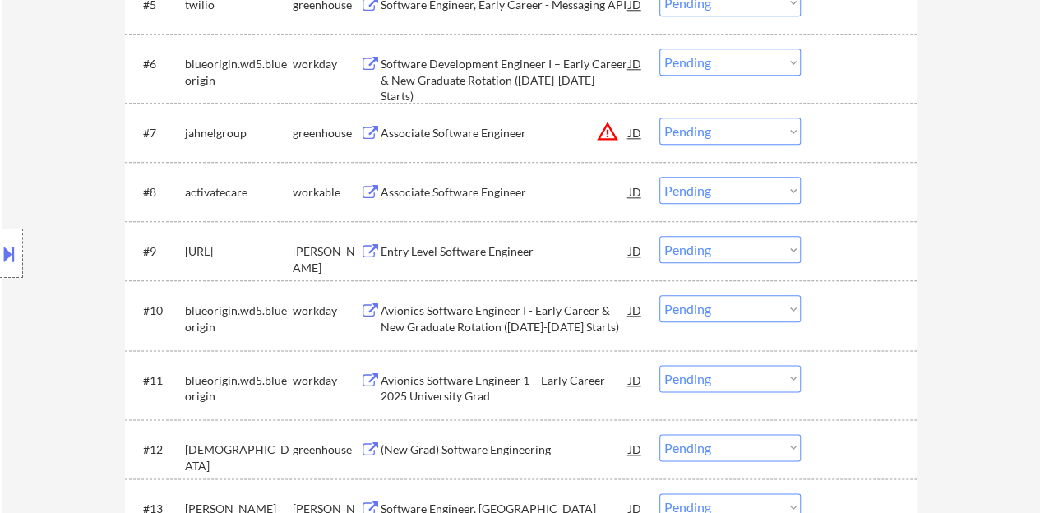
click at [492, 251] on div "Entry Level Software Engineer" at bounding box center [505, 251] width 248 height 16
